Goal: Transaction & Acquisition: Purchase product/service

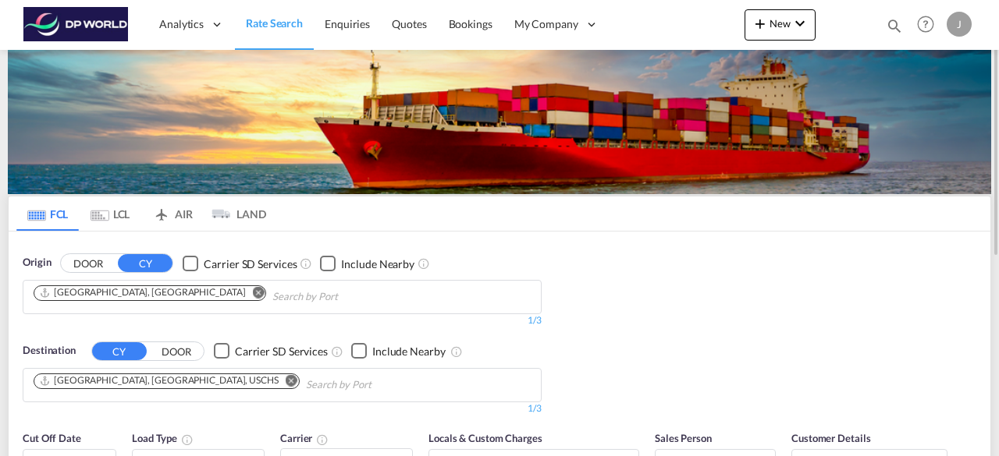
click at [275, 375] on button "Remove" at bounding box center [286, 383] width 23 height 16
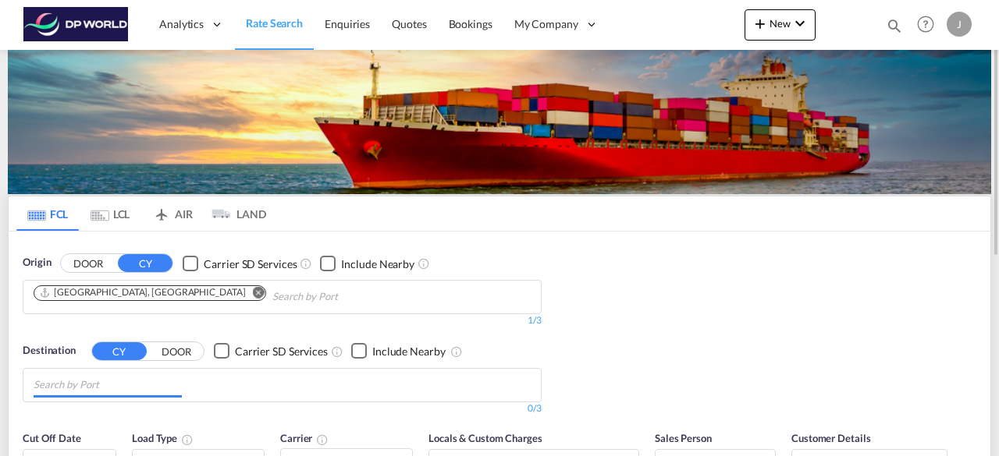
click at [103, 382] on input "Chips input." at bounding box center [108, 385] width 148 height 25
click at [253, 294] on md-icon "Remove" at bounding box center [259, 292] width 12 height 12
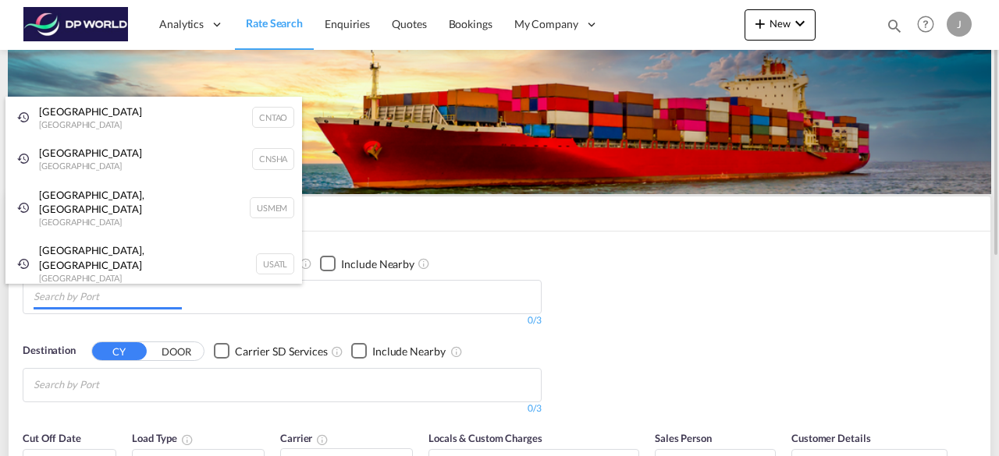
click at [108, 293] on body "Analytics Reports Dashboard Rate Search Enquiries Quotes Bookings" at bounding box center [499, 228] width 999 height 456
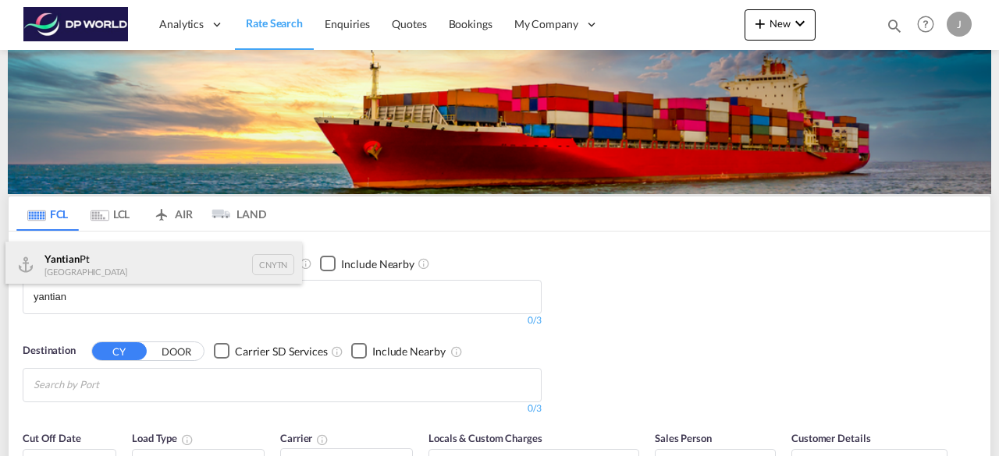
type input "yantian"
click at [87, 269] on div "Yantian Pt China CNYTN" at bounding box center [153, 265] width 297 height 47
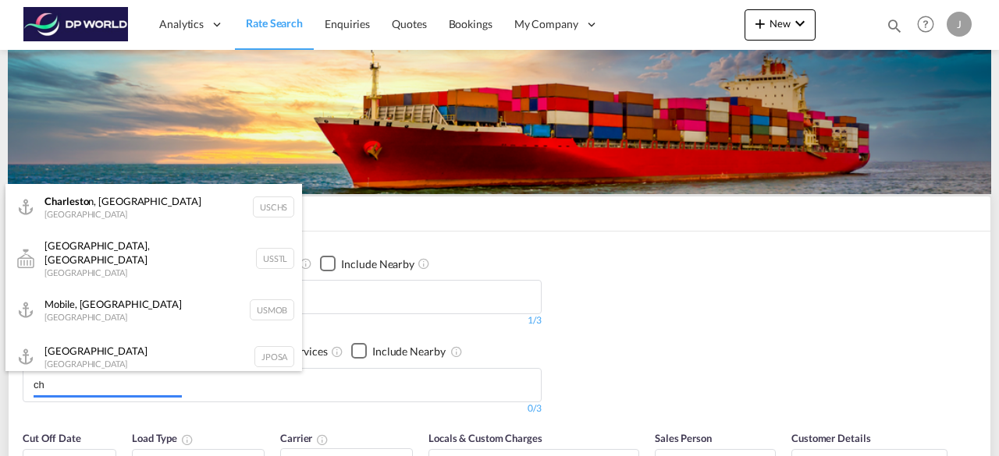
type input "c"
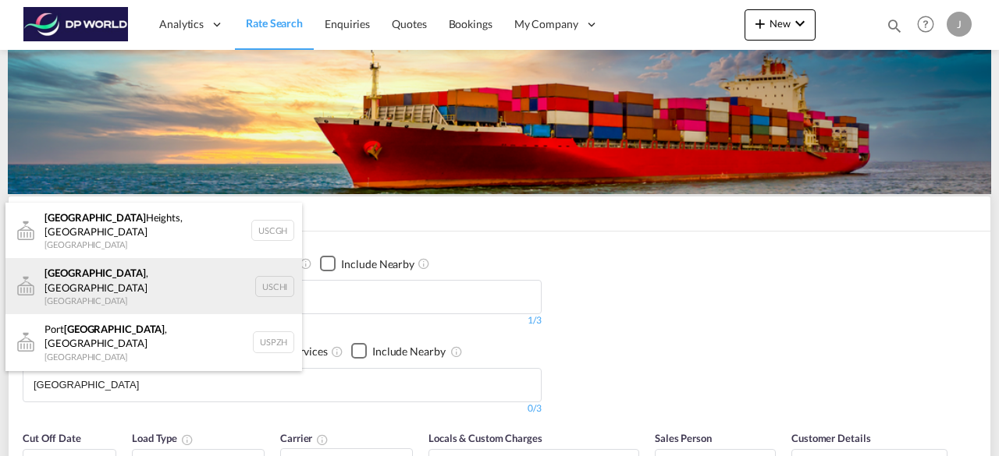
type input "[GEOGRAPHIC_DATA]"
click at [84, 277] on div "[GEOGRAPHIC_DATA] , [GEOGRAPHIC_DATA] [GEOGRAPHIC_DATA] [GEOGRAPHIC_DATA]" at bounding box center [153, 286] width 297 height 56
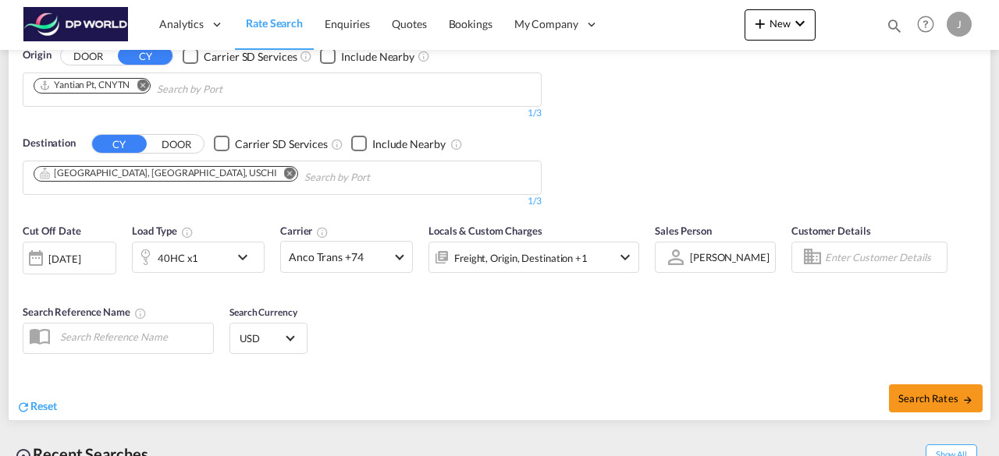
scroll to position [212, 0]
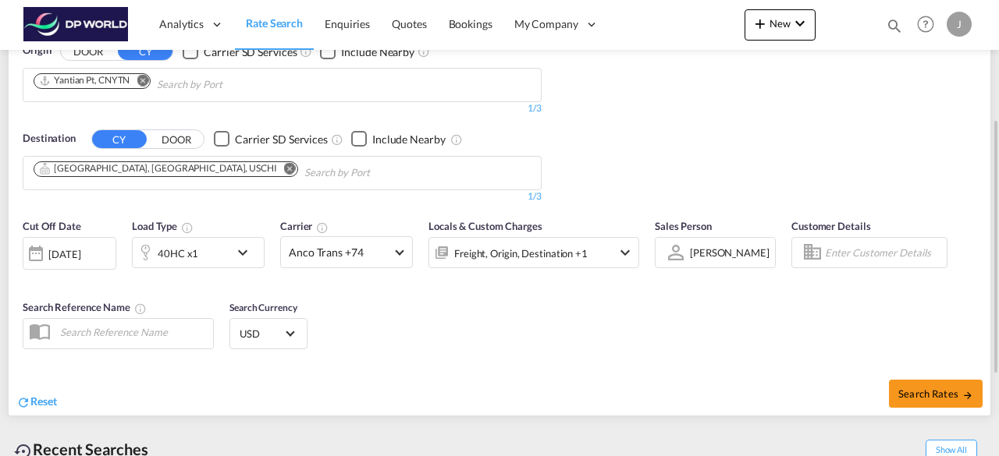
click at [47, 246] on div at bounding box center [35, 253] width 25 height 31
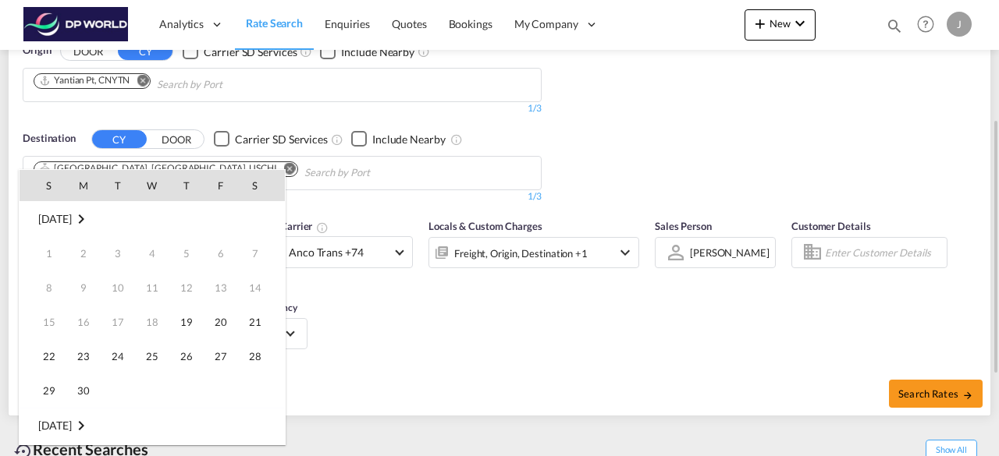
scroll to position [620, 0]
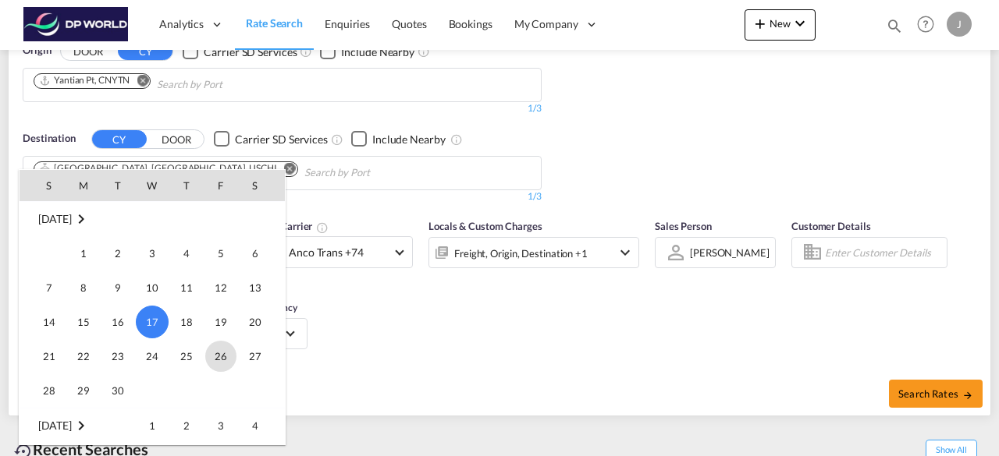
click at [229, 350] on span "26" at bounding box center [220, 356] width 31 height 31
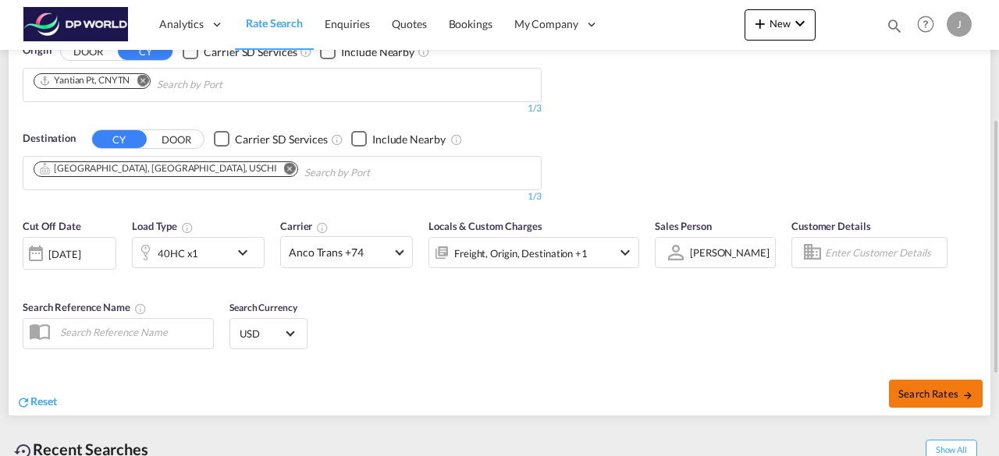
click at [929, 396] on span "Search Rates" at bounding box center [935, 394] width 75 height 12
type input "CNYTN to USCHI / [DATE]"
